Goal: Find specific page/section: Find specific page/section

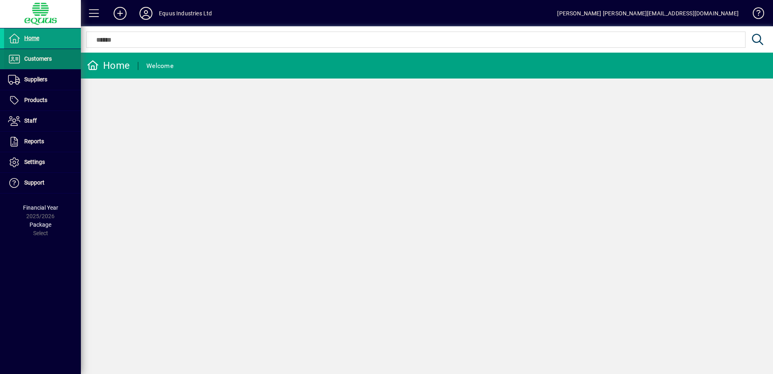
click at [51, 60] on span "Customers" at bounding box center [38, 58] width 28 height 6
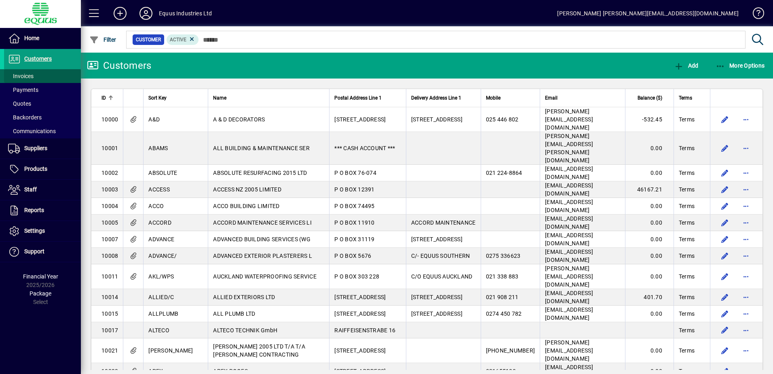
click at [32, 77] on span "Invoices" at bounding box center [20, 76] width 25 height 6
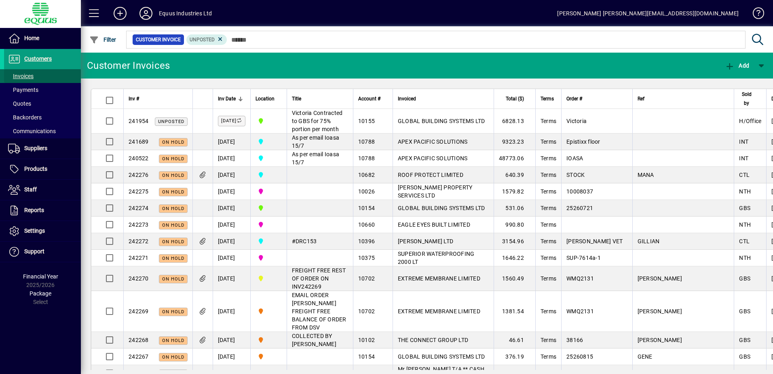
click at [32, 77] on span "Invoices" at bounding box center [20, 76] width 25 height 6
